Goal: Transaction & Acquisition: Book appointment/travel/reservation

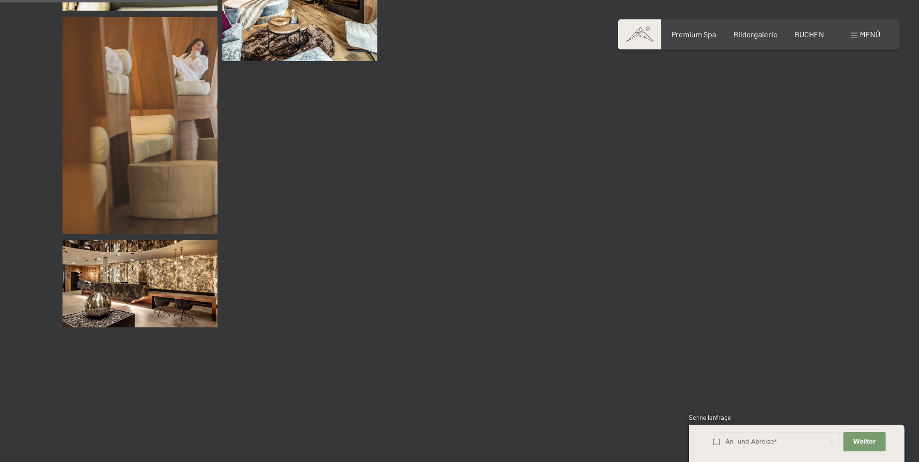
scroll to position [2890, 0]
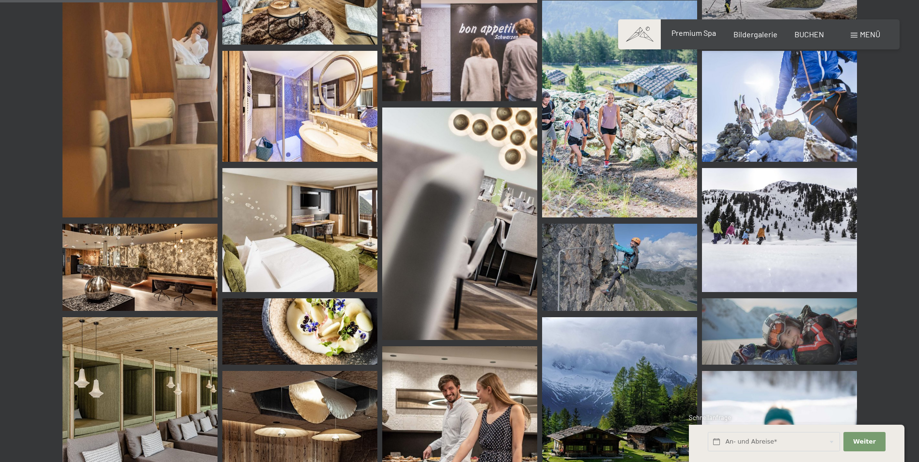
click at [694, 33] on span "Premium Spa" at bounding box center [693, 32] width 45 height 9
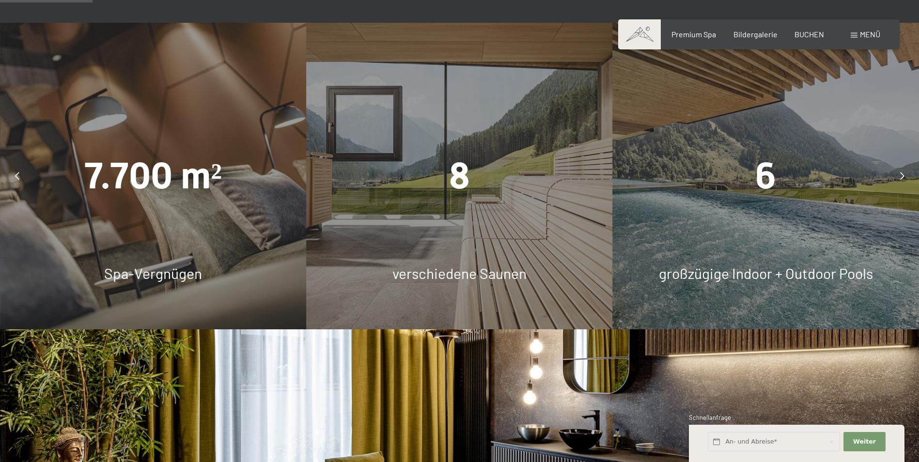
scroll to position [839, 0]
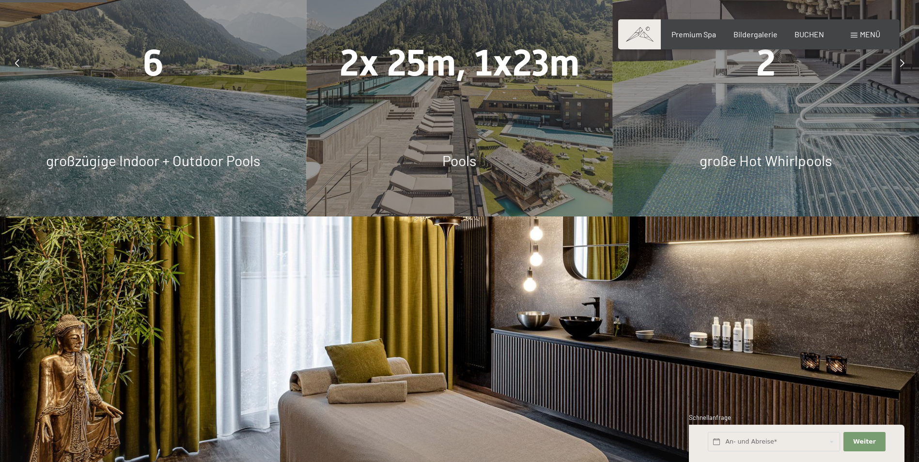
click at [522, 96] on div "7.700 m² Spa-Vergnügen 8 verschiedene Saunen 6 großzügige Indoor + Outdoor Pool…" at bounding box center [153, 63] width 4593 height 306
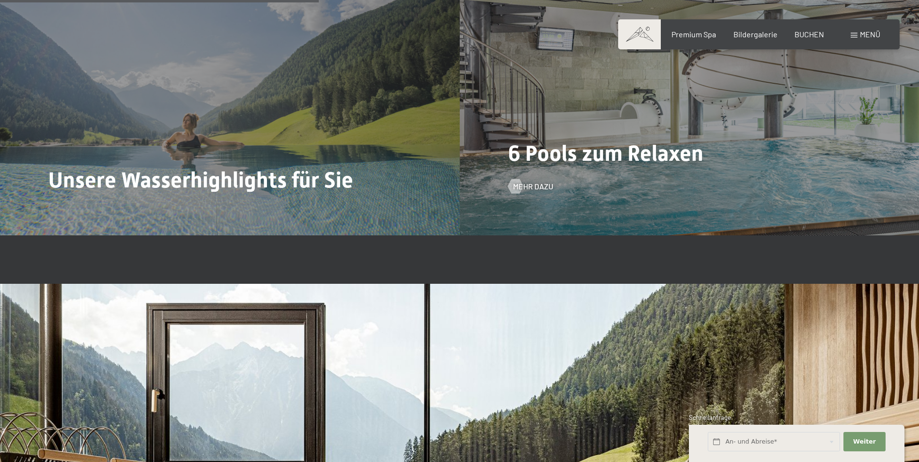
scroll to position [2437, 0]
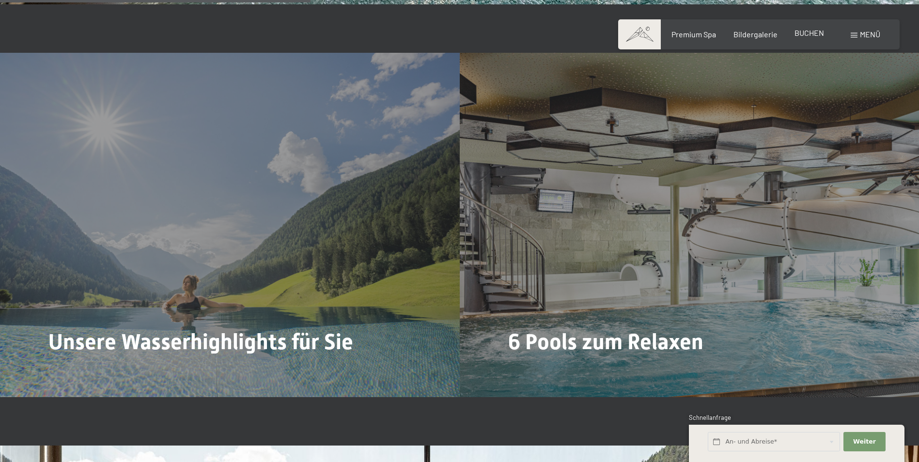
click at [809, 37] on span "BUCHEN" at bounding box center [809, 32] width 30 height 9
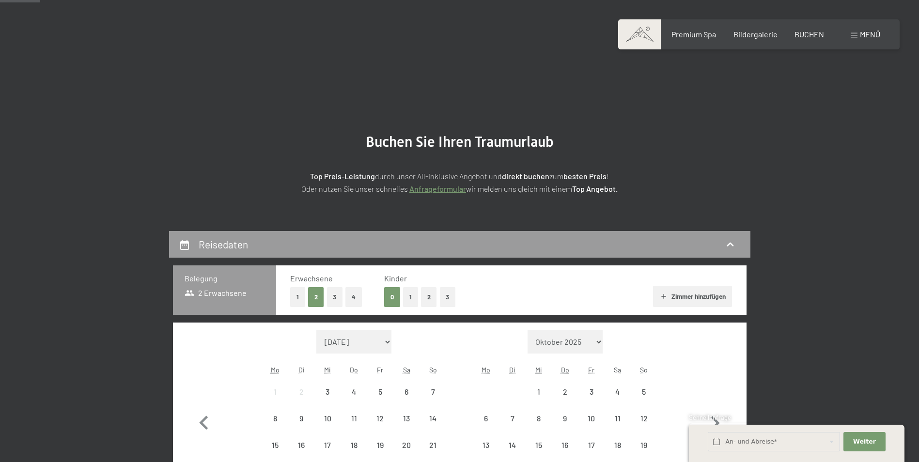
scroll to position [129, 0]
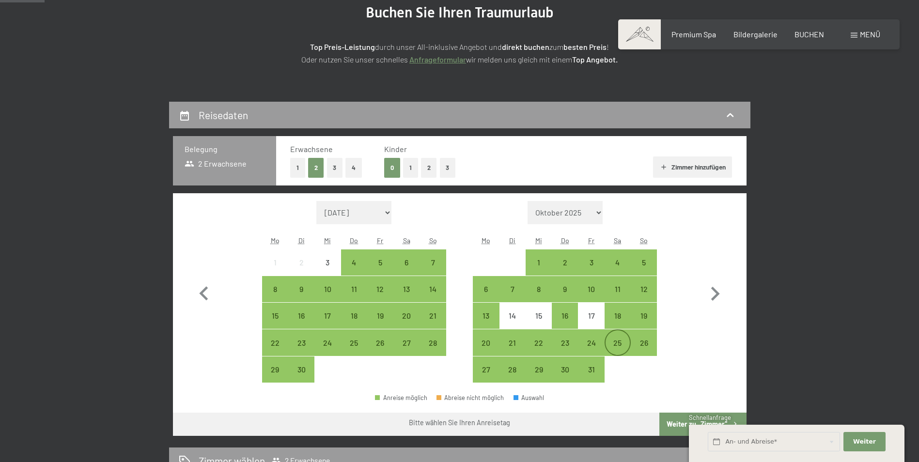
click at [613, 341] on div "25" at bounding box center [617, 351] width 24 height 24
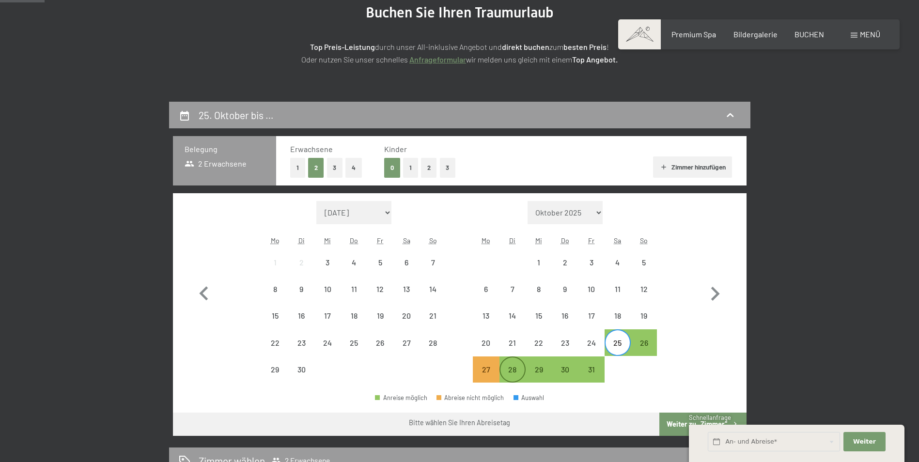
click at [502, 371] on div "28" at bounding box center [512, 378] width 24 height 24
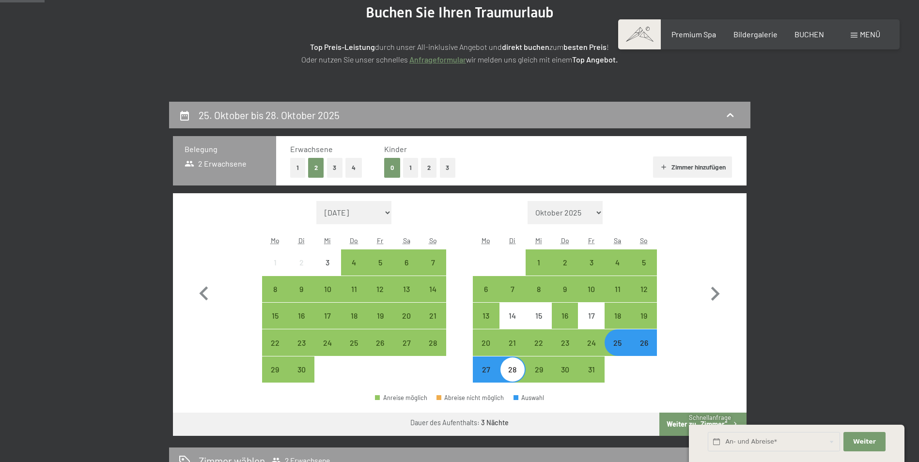
drag, startPoint x: 859, startPoint y: 431, endPoint x: 858, endPoint y: 416, distance: 14.6
click at [859, 429] on div "Weiter Adressfelder ausblenden" at bounding box center [864, 442] width 45 height 27
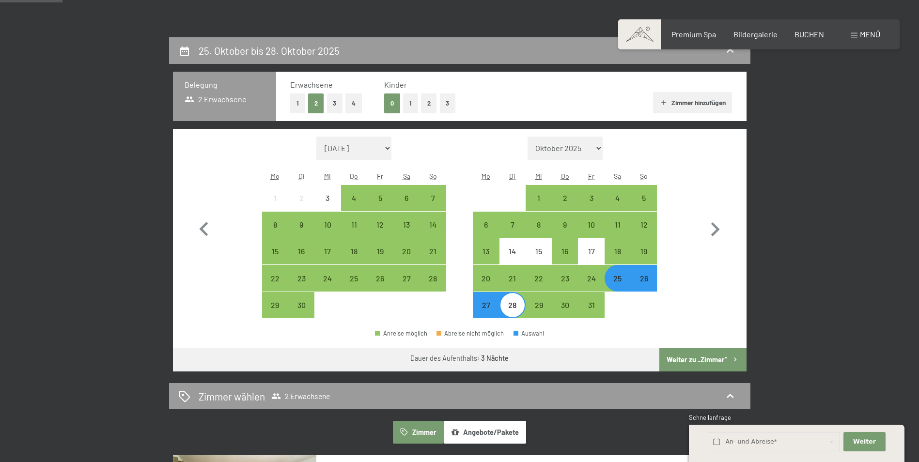
click at [704, 361] on button "Weiter zu „Zimmer“" at bounding box center [702, 359] width 87 height 23
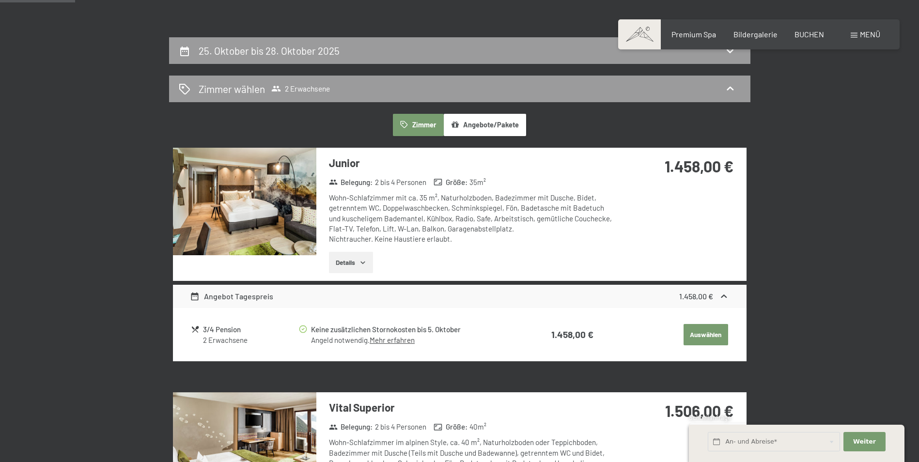
scroll to position [231, 0]
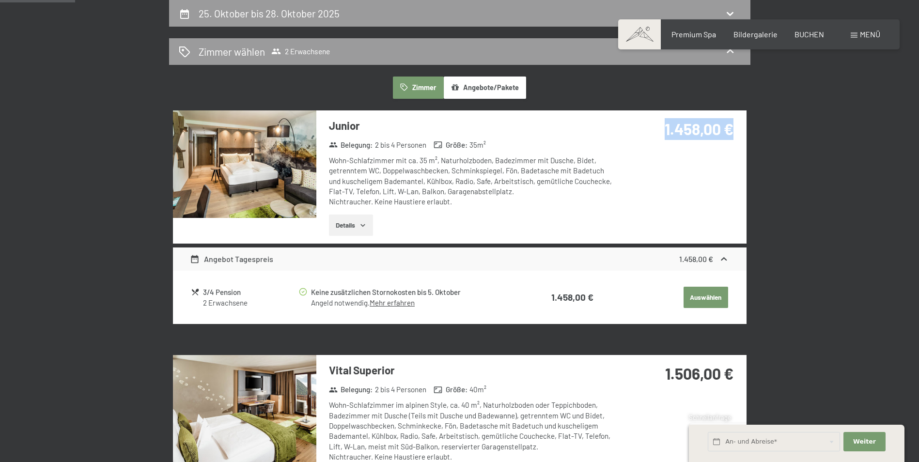
drag, startPoint x: 657, startPoint y: 129, endPoint x: 744, endPoint y: 130, distance: 86.7
click at [744, 130] on div "1.458,00 €" at bounding box center [681, 140] width 129 height 61
click at [728, 217] on div "Junior Belegung : 2 bis 4 Personen Größe : 35 m² Wohn-Schlafzimmer mit ca. 35 m…" at bounding box center [459, 176] width 573 height 133
click at [299, 20] on div "25. Oktober bis 28. Oktober 2025" at bounding box center [271, 13] width 145 height 14
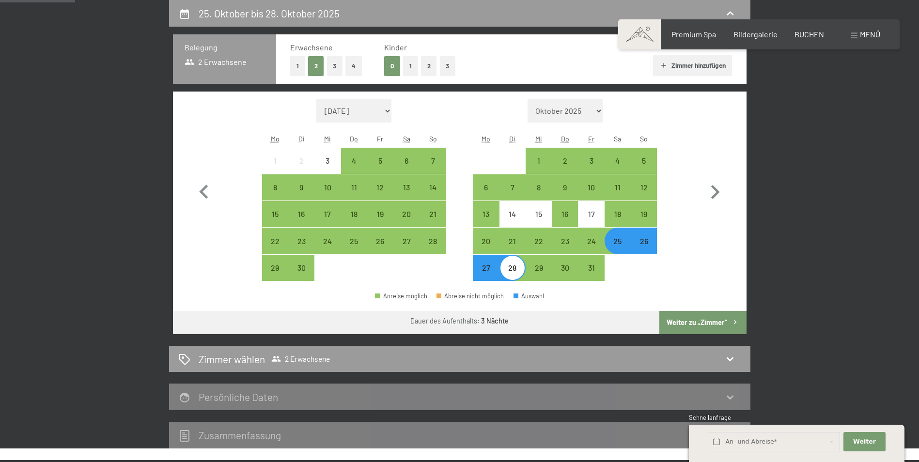
click at [616, 248] on div "25" at bounding box center [617, 249] width 24 height 24
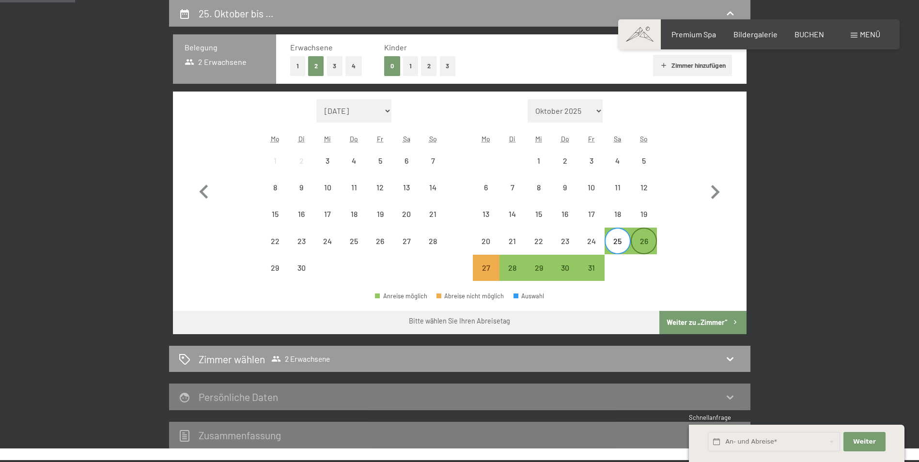
click at [643, 246] on div "26" at bounding box center [643, 249] width 24 height 24
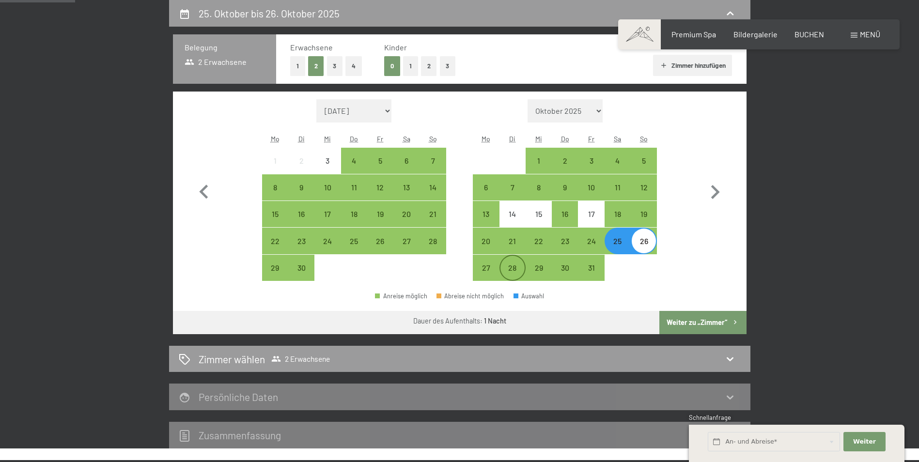
click at [507, 266] on div "28" at bounding box center [512, 276] width 24 height 24
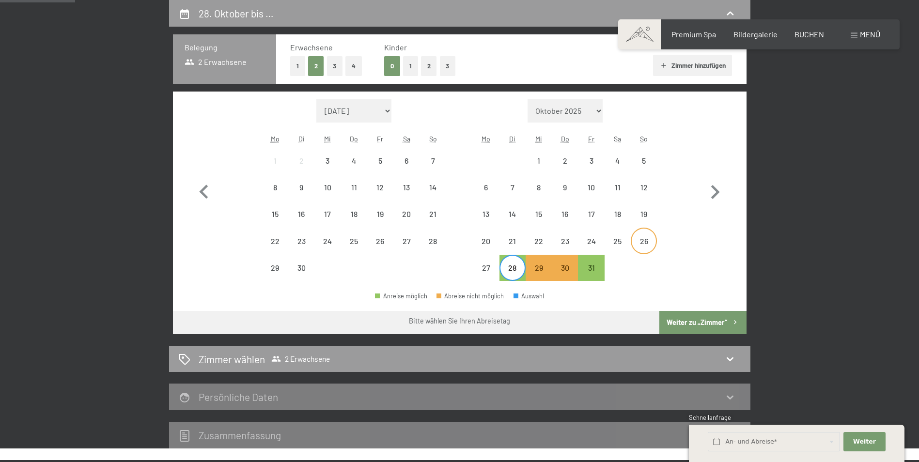
click at [640, 242] on div "26" at bounding box center [643, 249] width 24 height 24
click at [507, 268] on div "28" at bounding box center [512, 276] width 24 height 24
